Goal: Check status

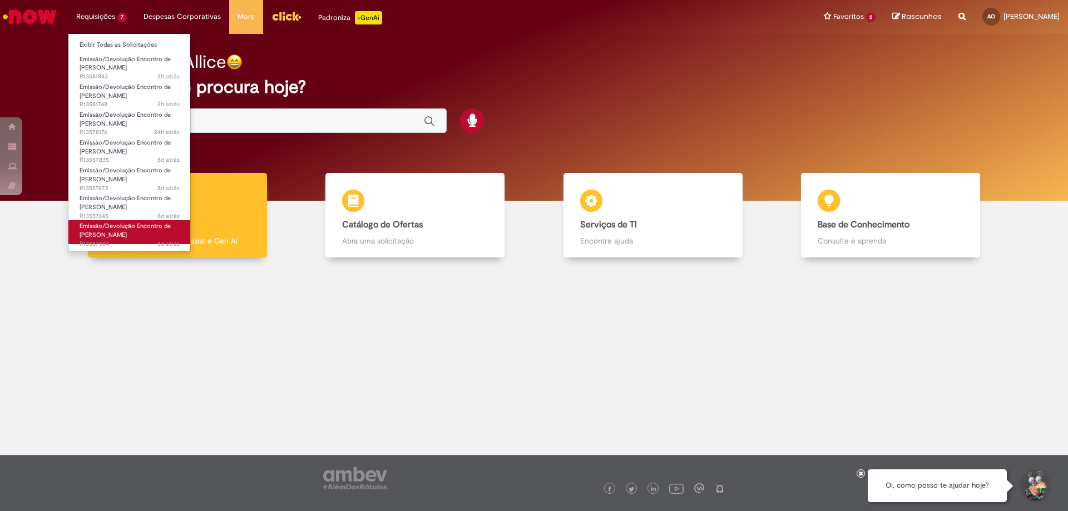
click at [114, 238] on span "Emissão/Devolução Encontro de [PERSON_NAME]" at bounding box center [125, 230] width 91 height 17
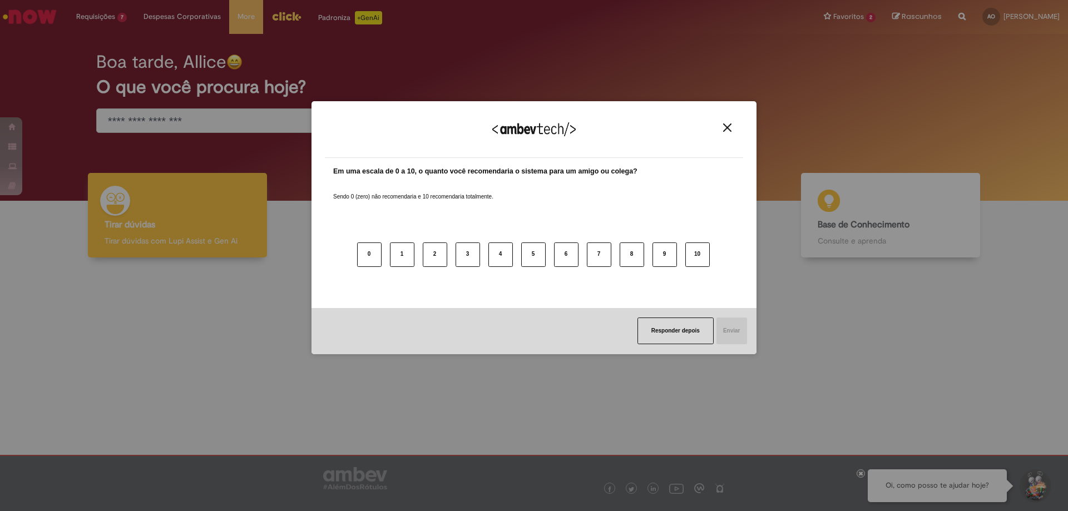
click at [728, 129] on img "Close" at bounding box center [727, 128] width 8 height 8
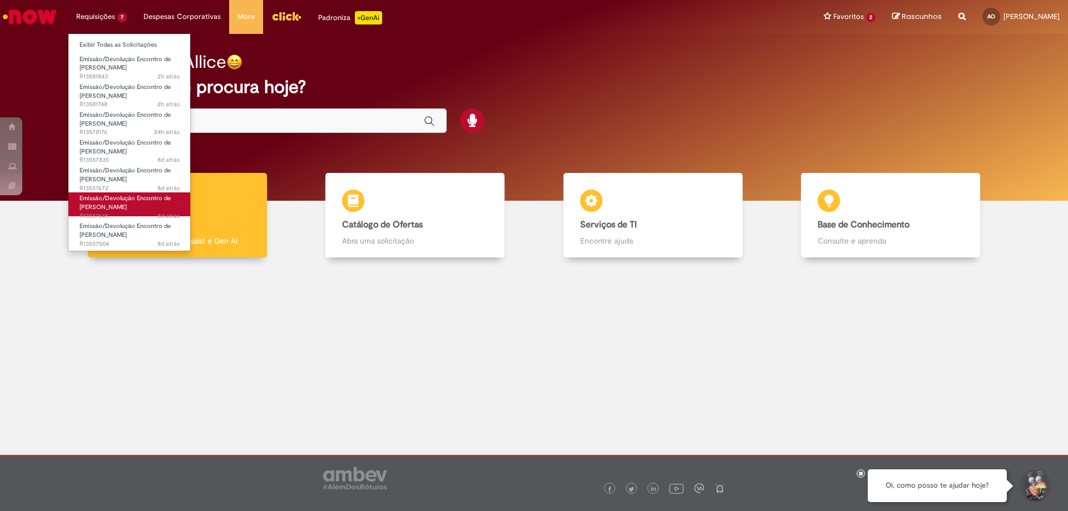
click at [107, 206] on span "Emissão/Devolução Encontro de [PERSON_NAME]" at bounding box center [125, 202] width 91 height 17
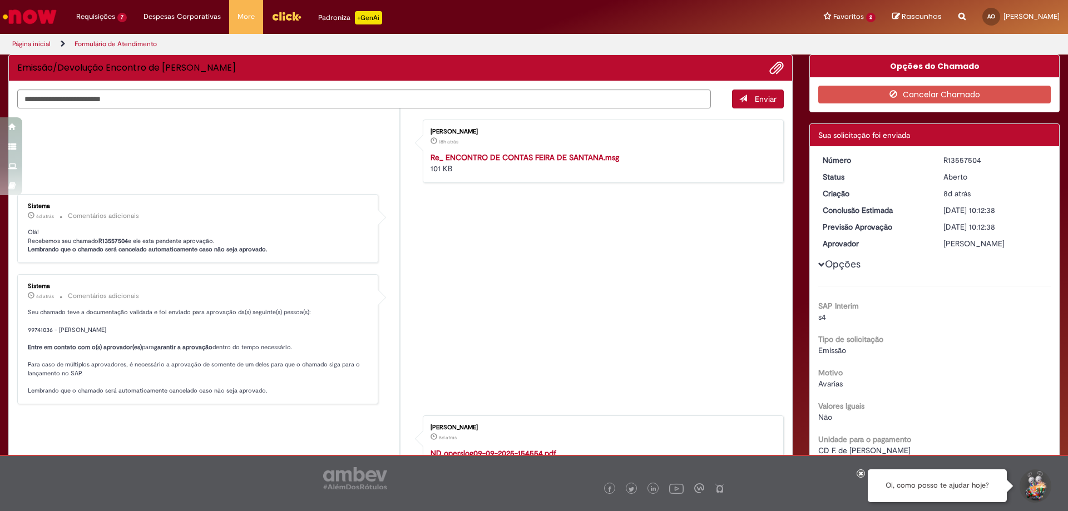
click at [516, 241] on li "Sistema 6d atrás 6 dias atrás Comentários adicionais Olá! Recebemos seu chamado…" at bounding box center [400, 228] width 767 height 69
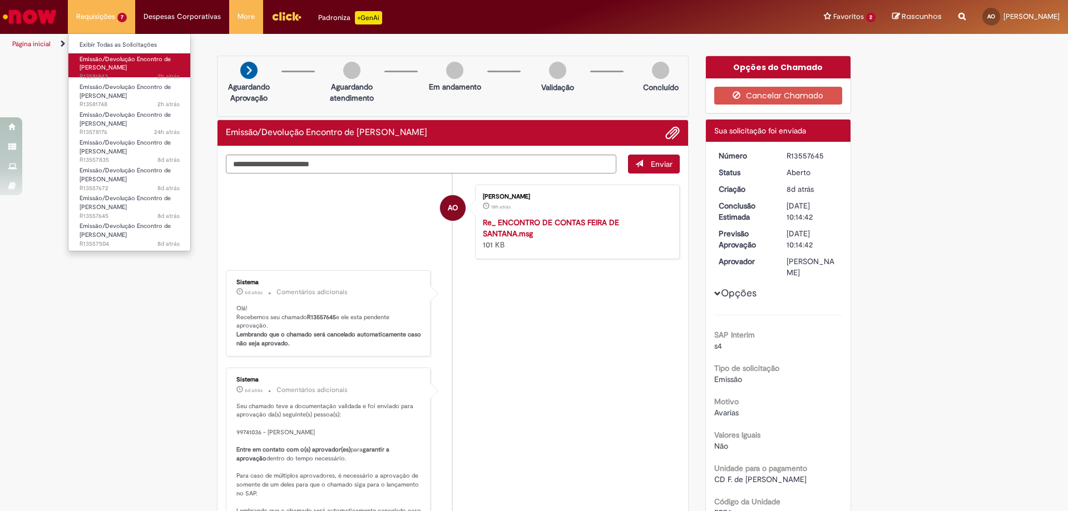
click at [126, 65] on span "Emissão/Devolução Encontro de [PERSON_NAME]" at bounding box center [125, 63] width 91 height 17
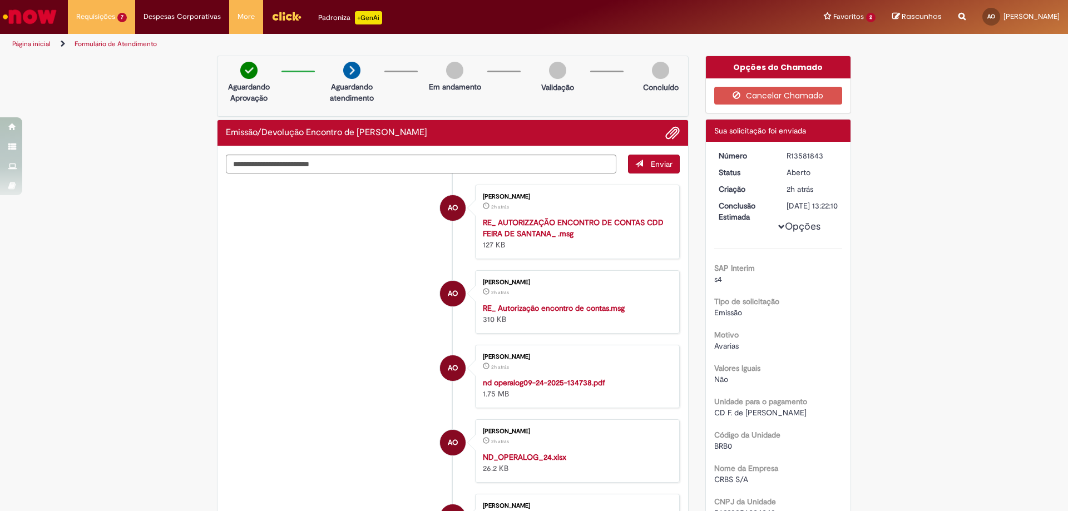
scroll to position [278, 0]
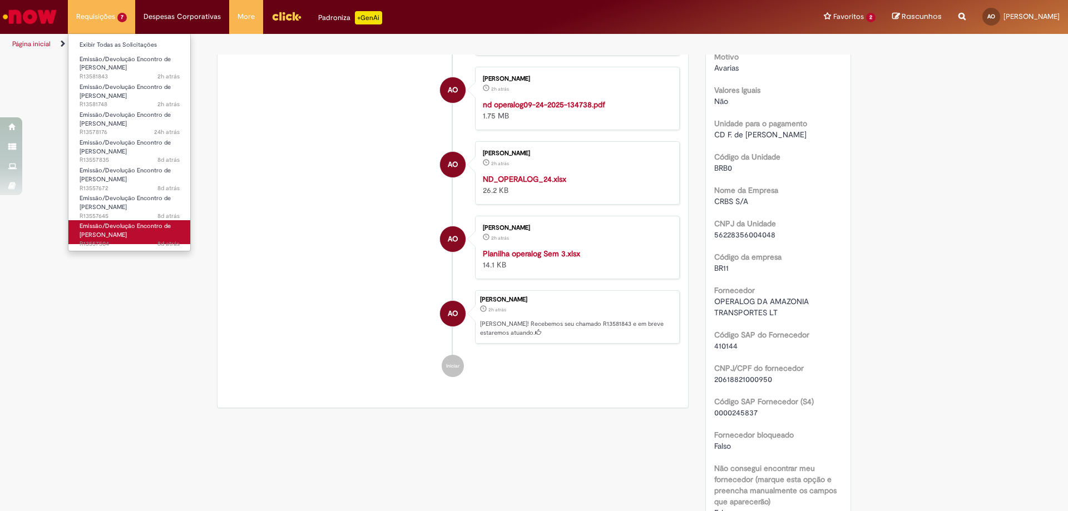
click at [107, 229] on span "Emissão/Devolução Encontro de [PERSON_NAME]" at bounding box center [125, 230] width 91 height 17
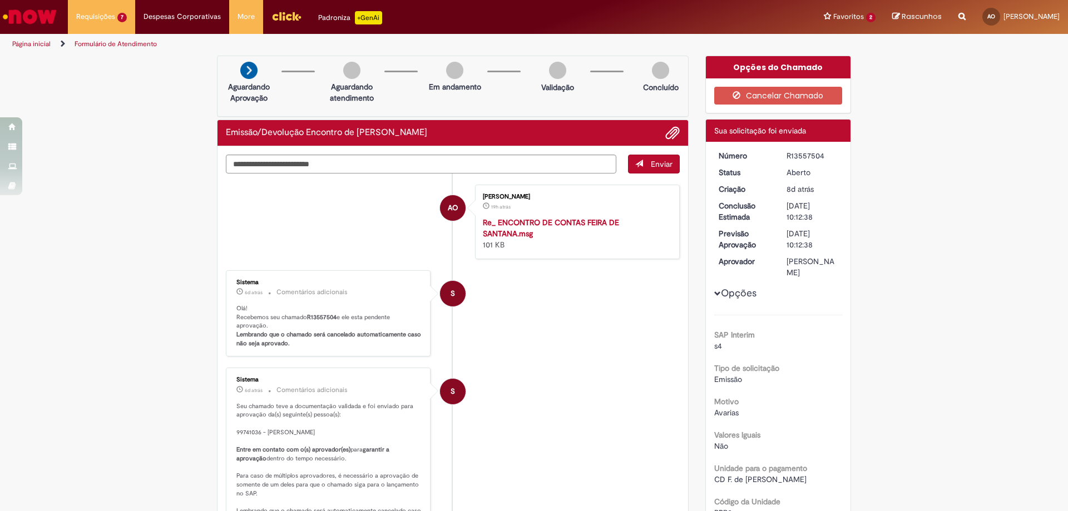
click at [288, 21] on img "Menu Cabeçalho" at bounding box center [287, 16] width 30 height 17
